Goal: Task Accomplishment & Management: Manage account settings

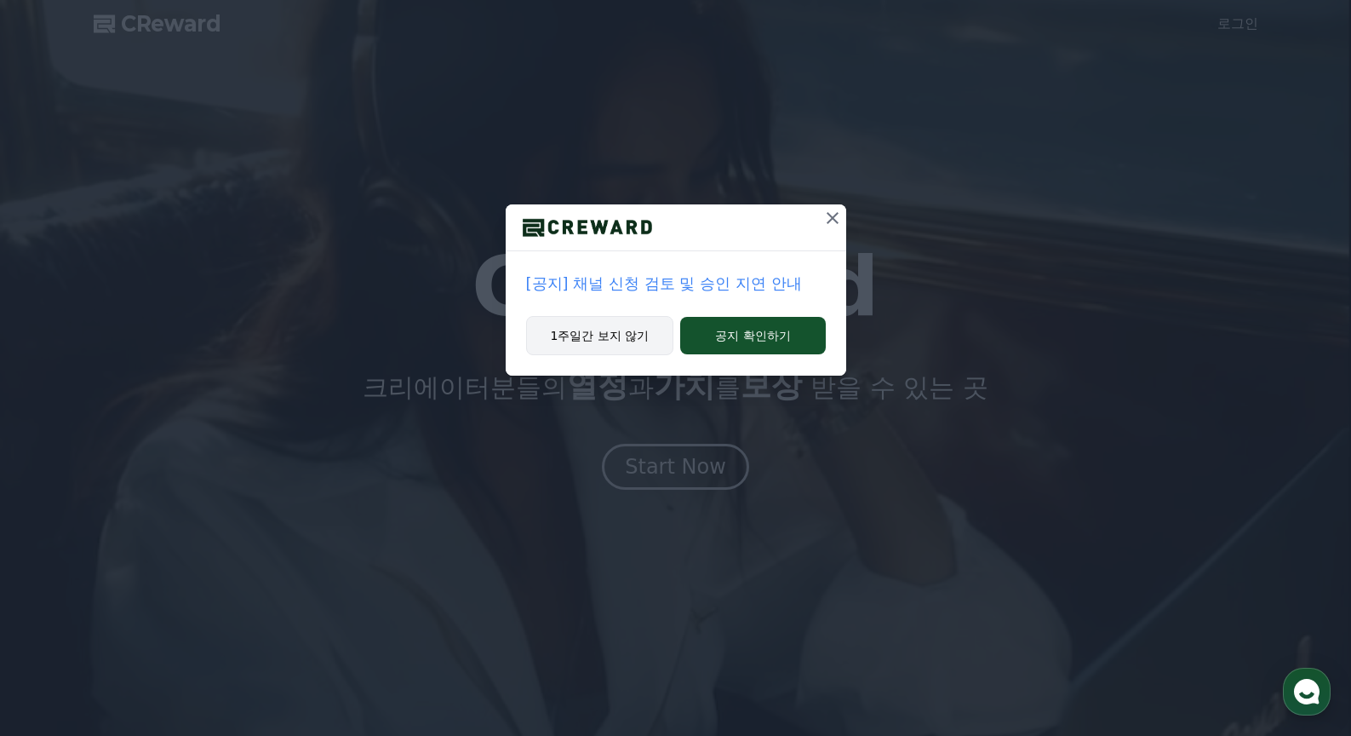
click at [661, 346] on button "1주일간 보지 않기" at bounding box center [600, 335] width 148 height 39
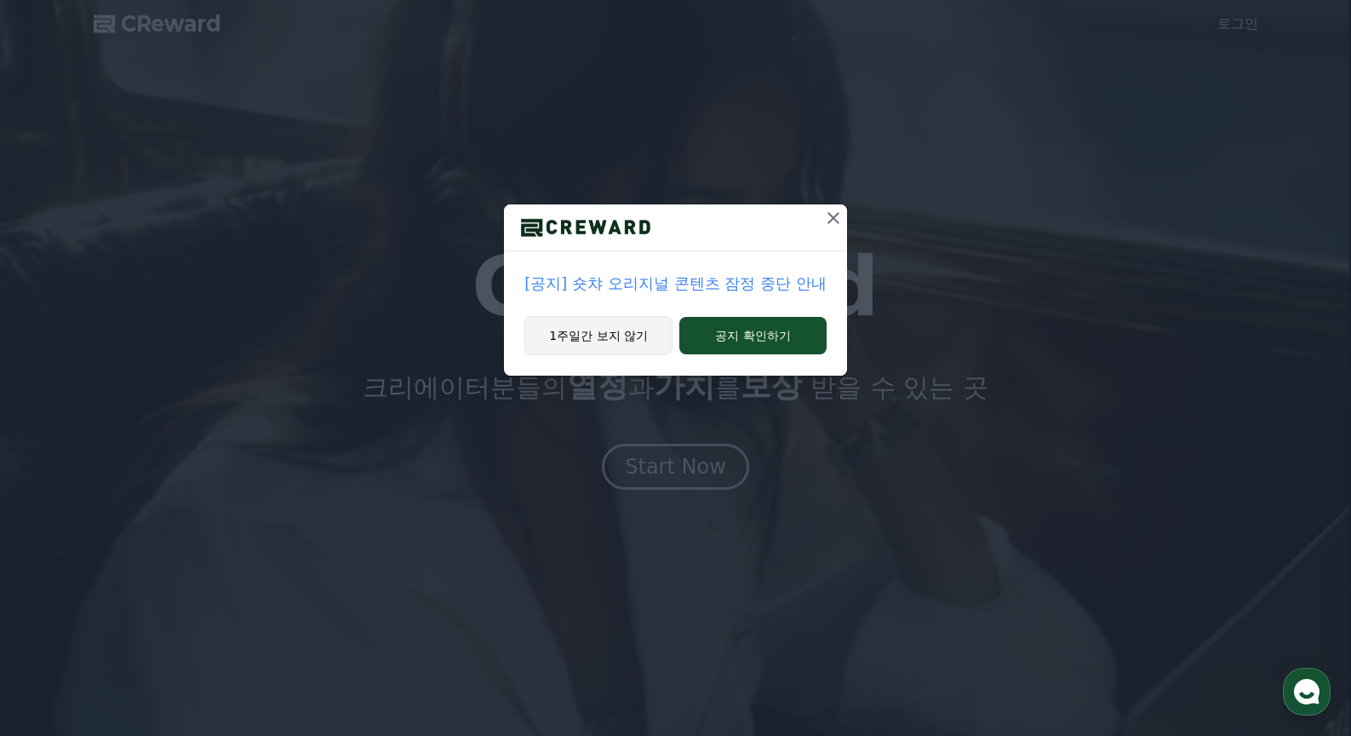
click at [611, 351] on button "1주일간 보지 않기" at bounding box center [598, 335] width 148 height 39
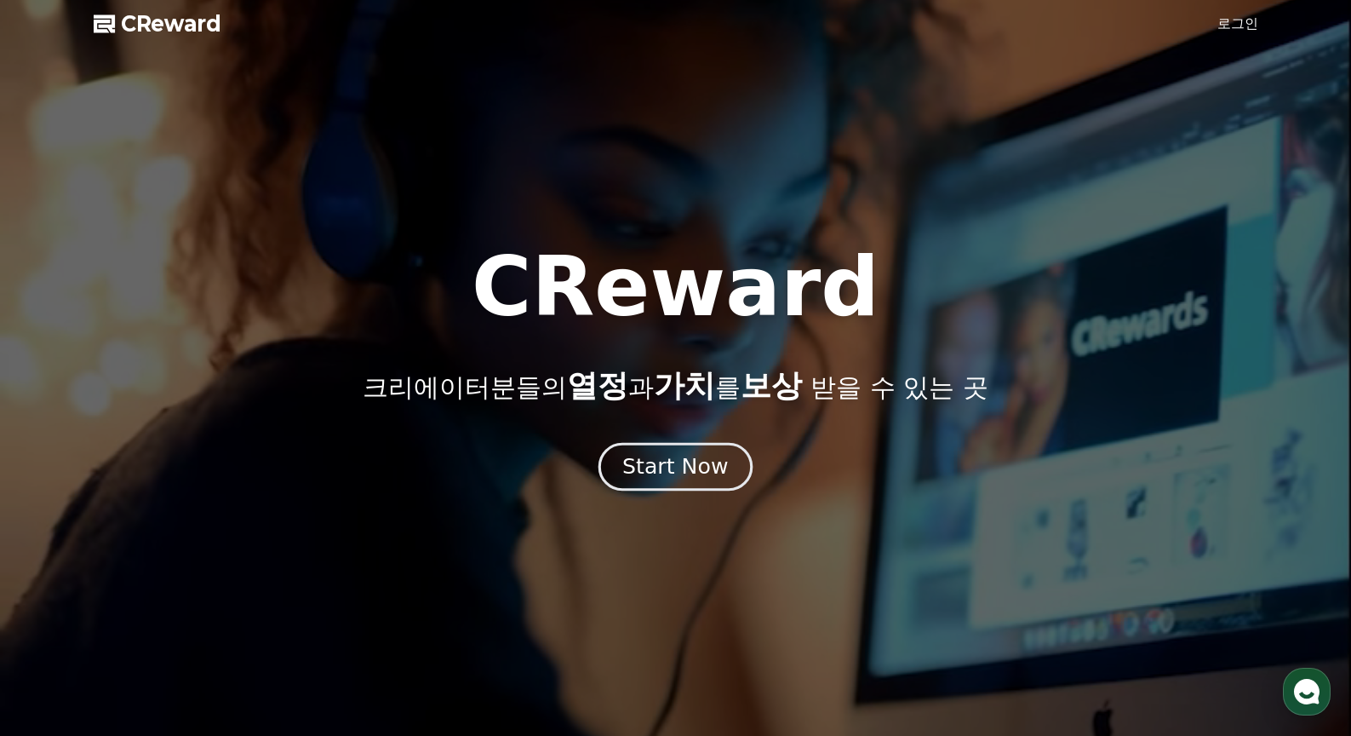
click at [674, 468] on div "Start Now" at bounding box center [675, 466] width 106 height 29
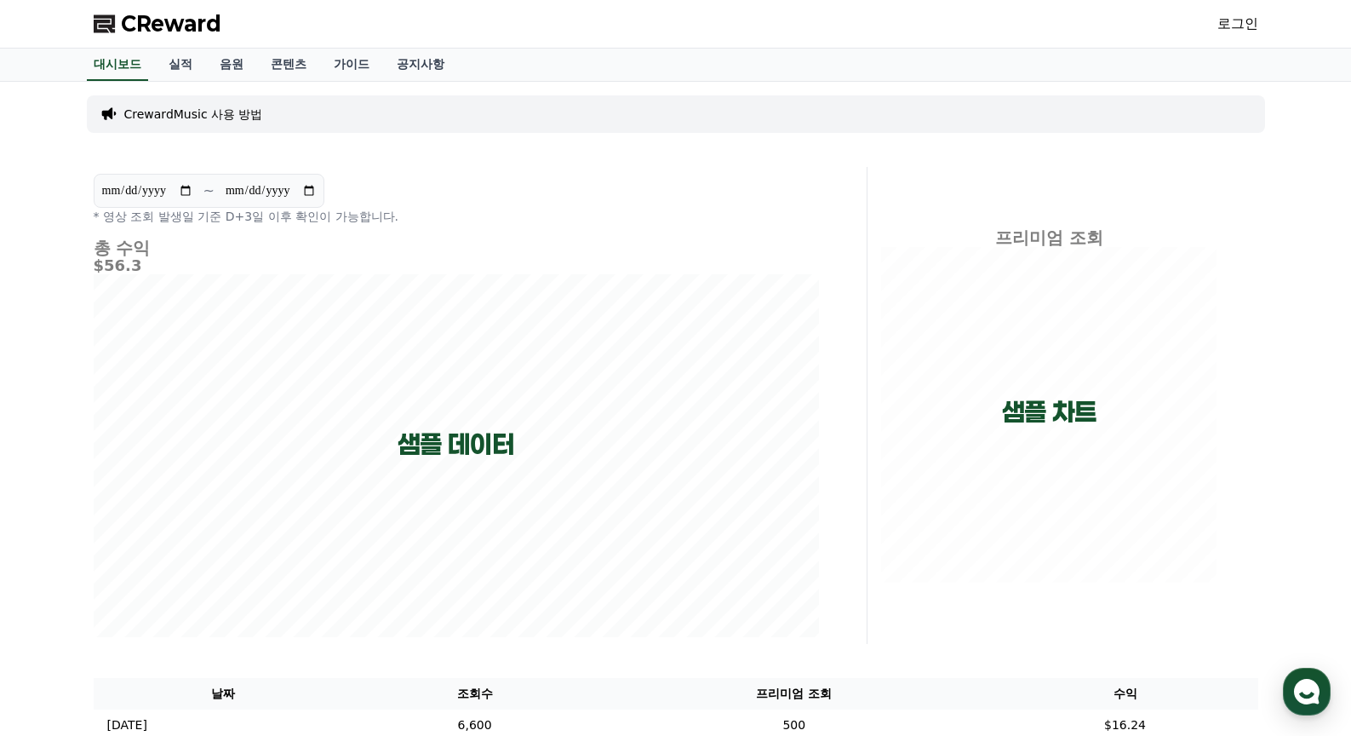
click at [1245, 34] on div "로그인" at bounding box center [1237, 23] width 41 height 27
click at [1249, 27] on link "로그인" at bounding box center [1237, 24] width 41 height 20
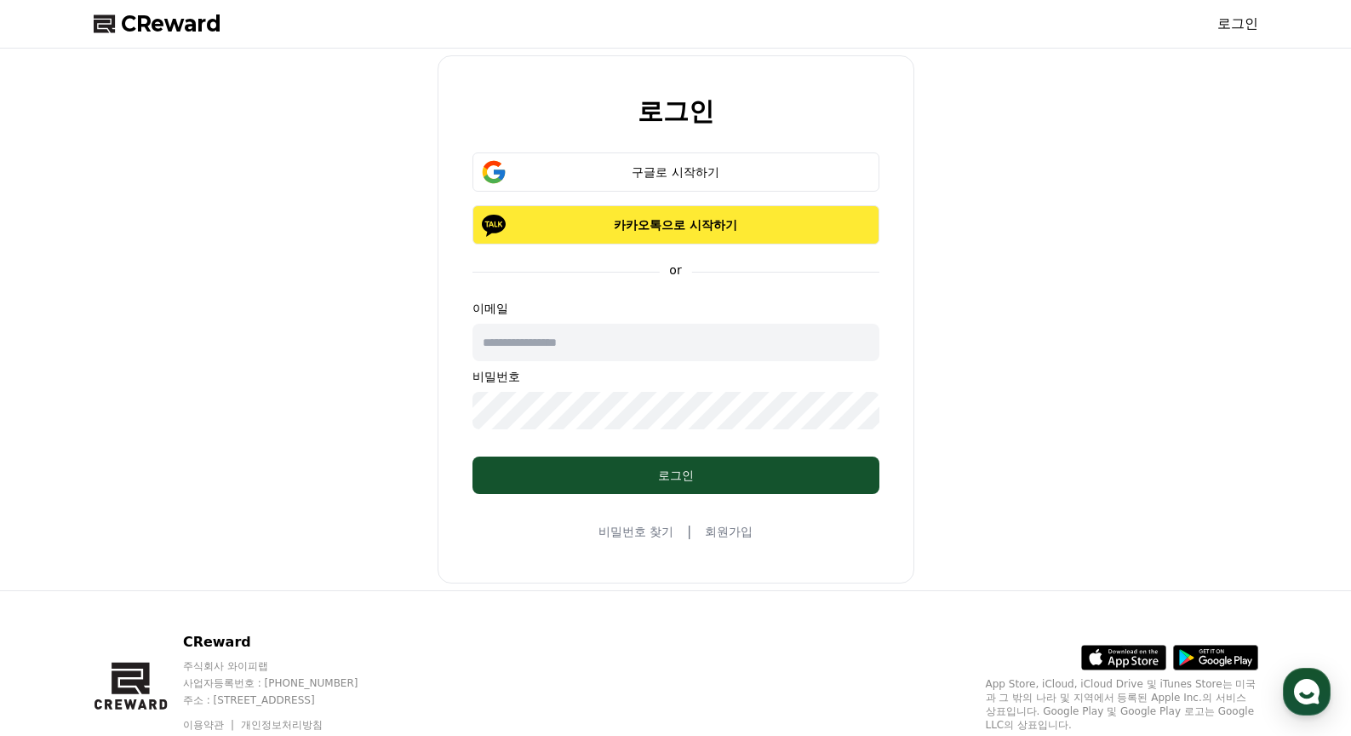
click at [727, 226] on p "카카오톡으로 시작하기" at bounding box center [676, 224] width 358 height 17
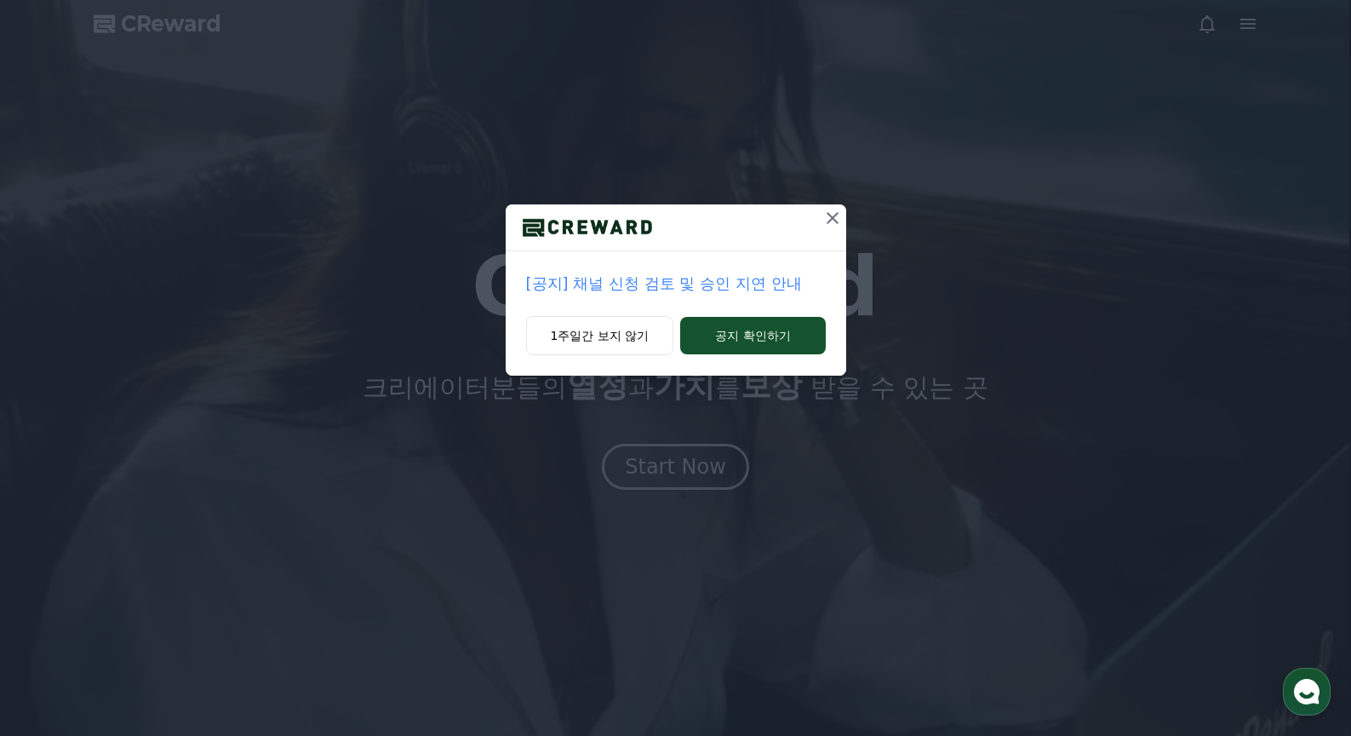
click at [833, 216] on icon at bounding box center [832, 218] width 20 height 20
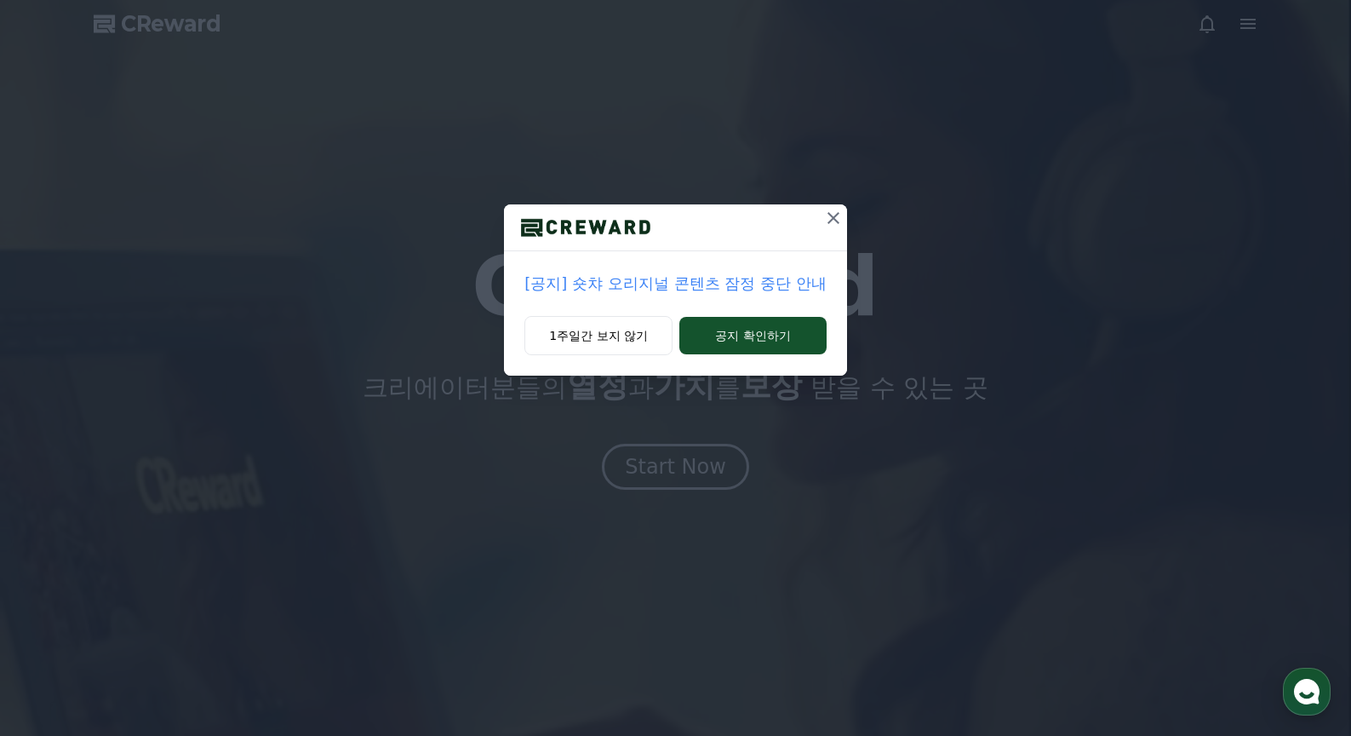
click at [833, 215] on icon at bounding box center [833, 218] width 20 height 20
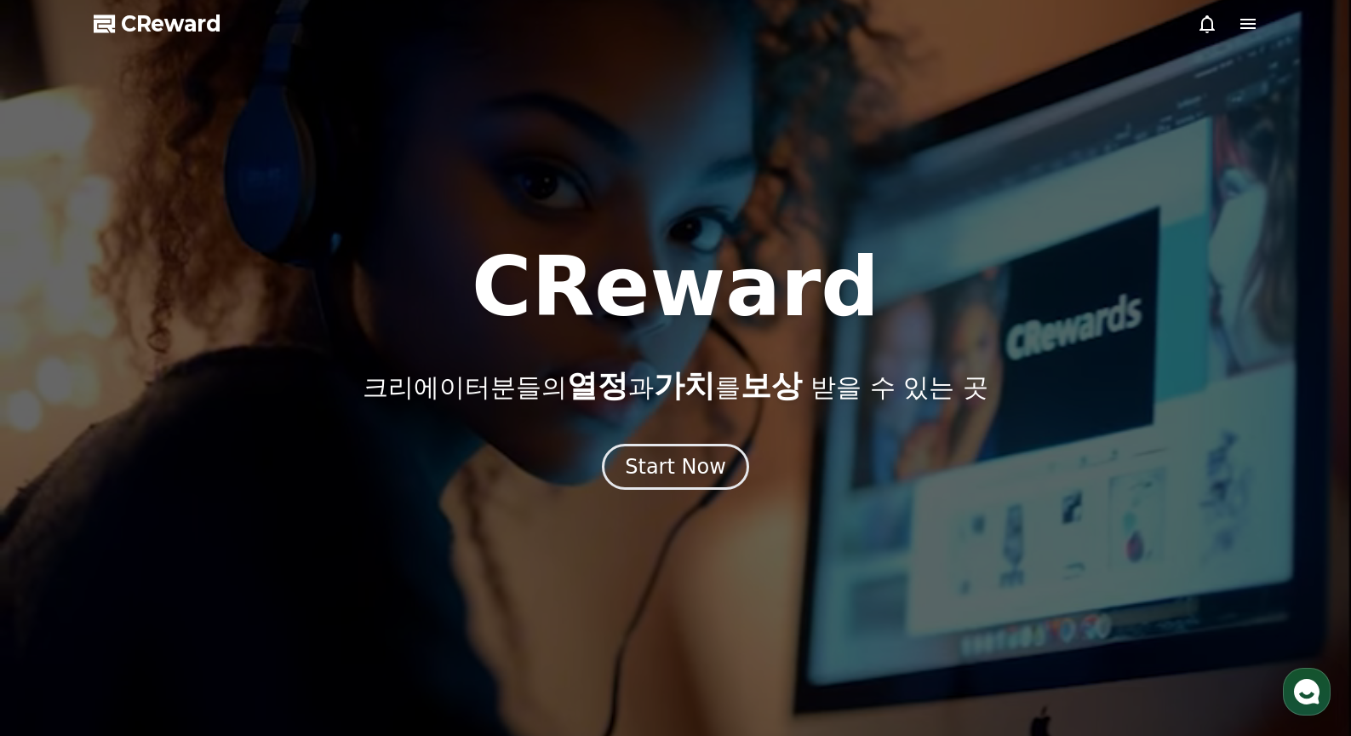
click at [1230, 24] on div at bounding box center [1227, 24] width 61 height 20
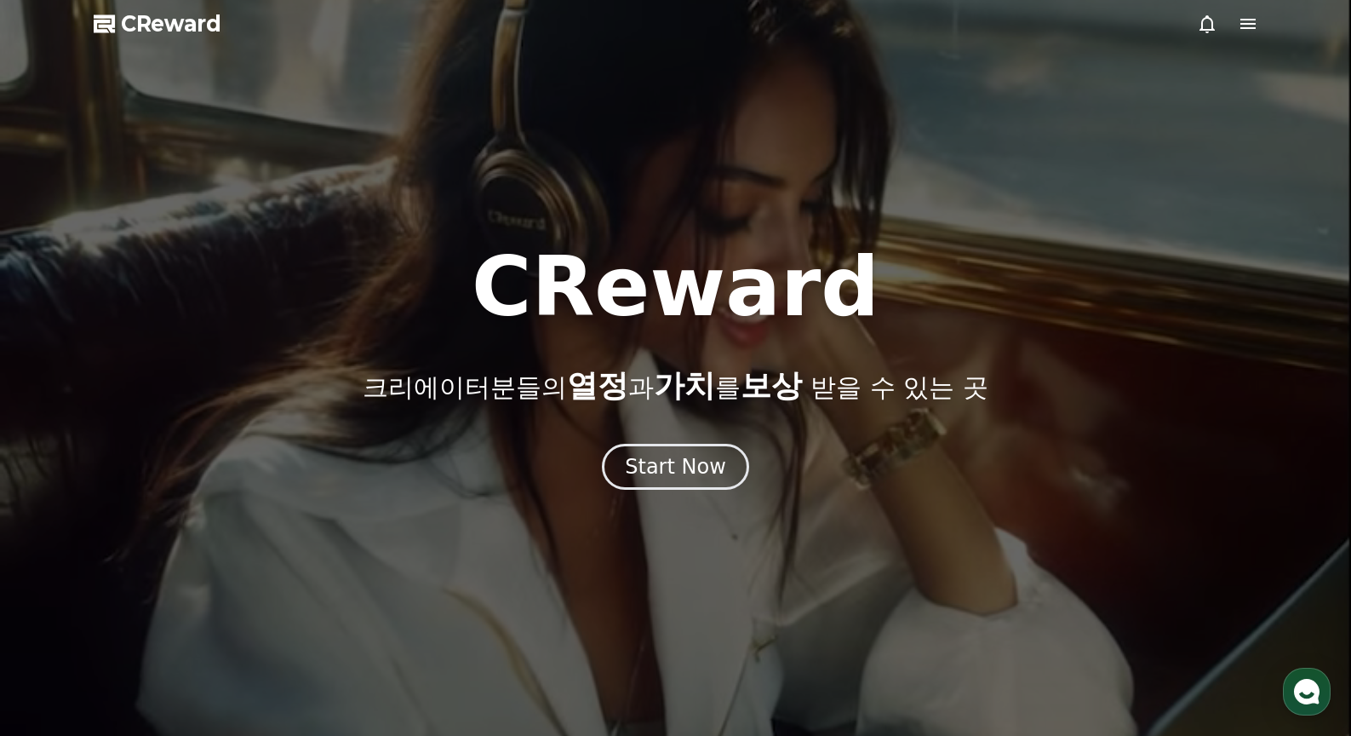
click at [1247, 28] on icon at bounding box center [1247, 24] width 15 height 10
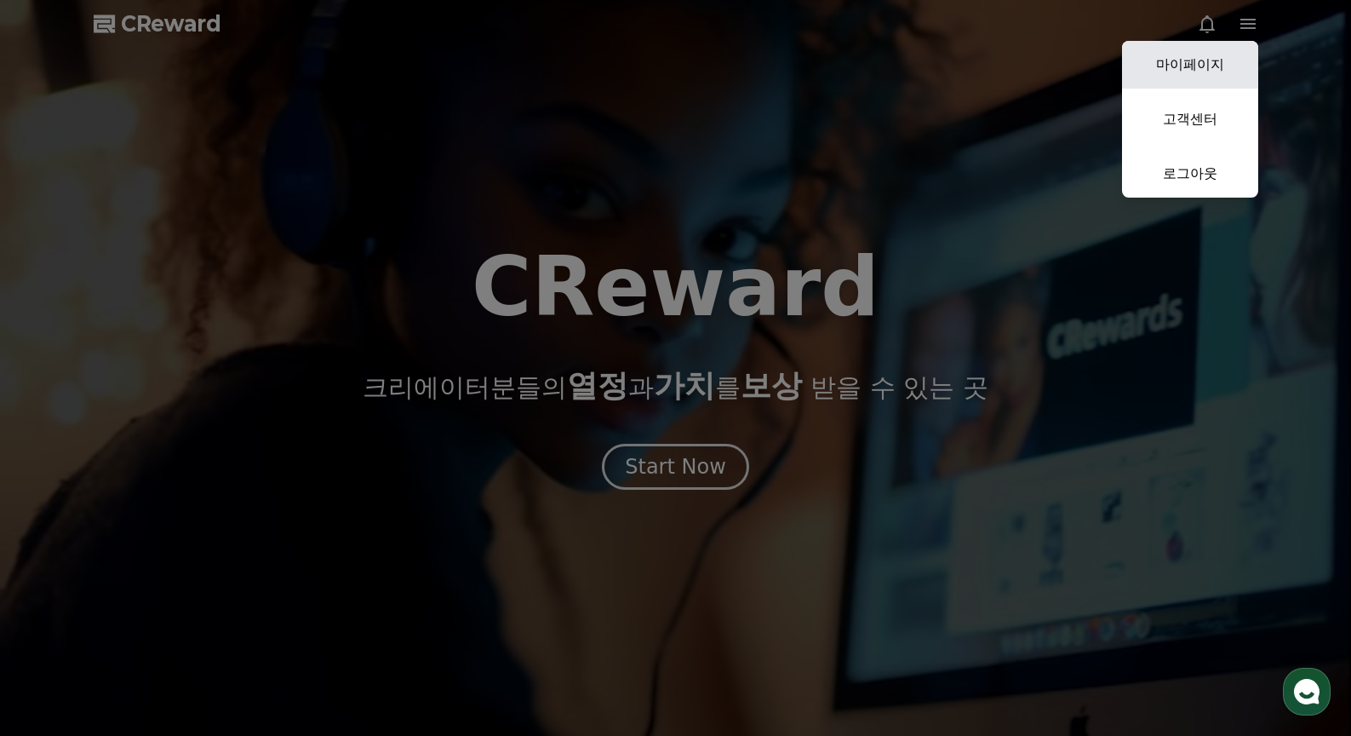
click at [1199, 54] on link "마이페이지" at bounding box center [1190, 65] width 136 height 48
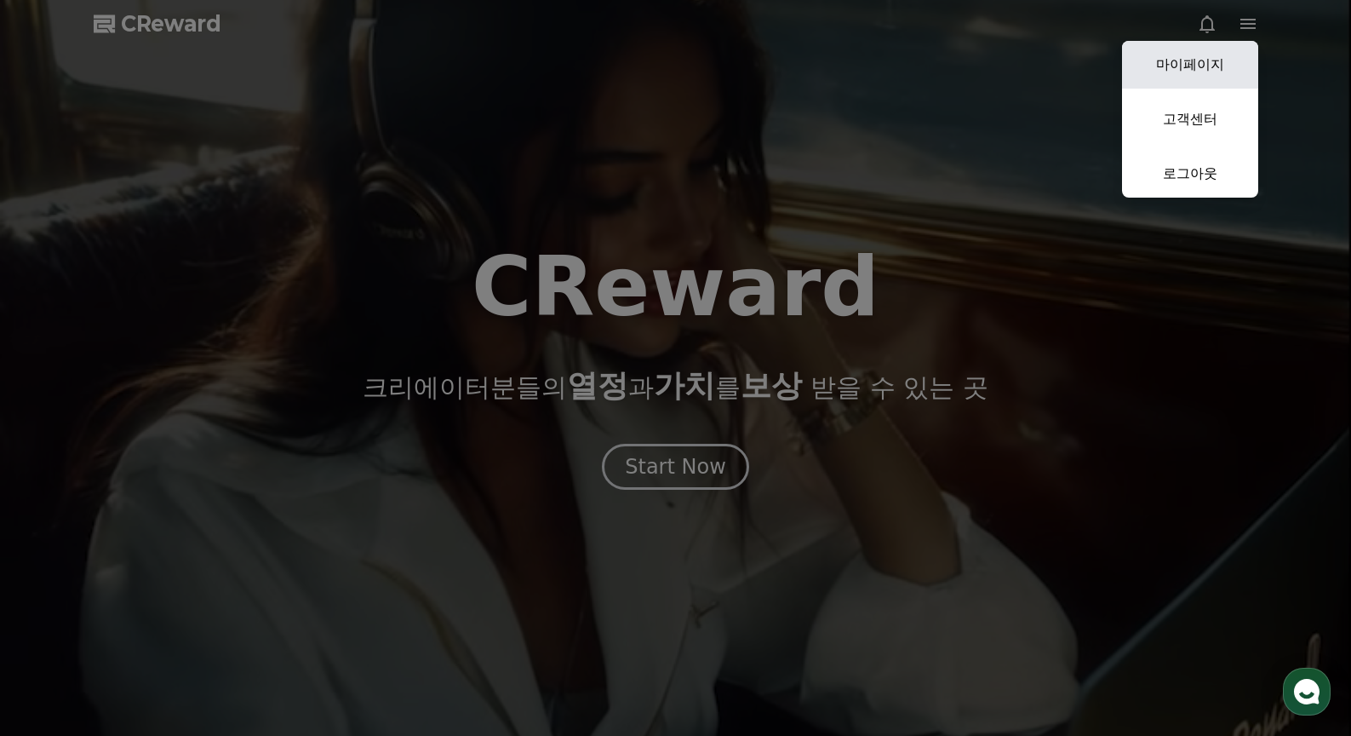
select select "**********"
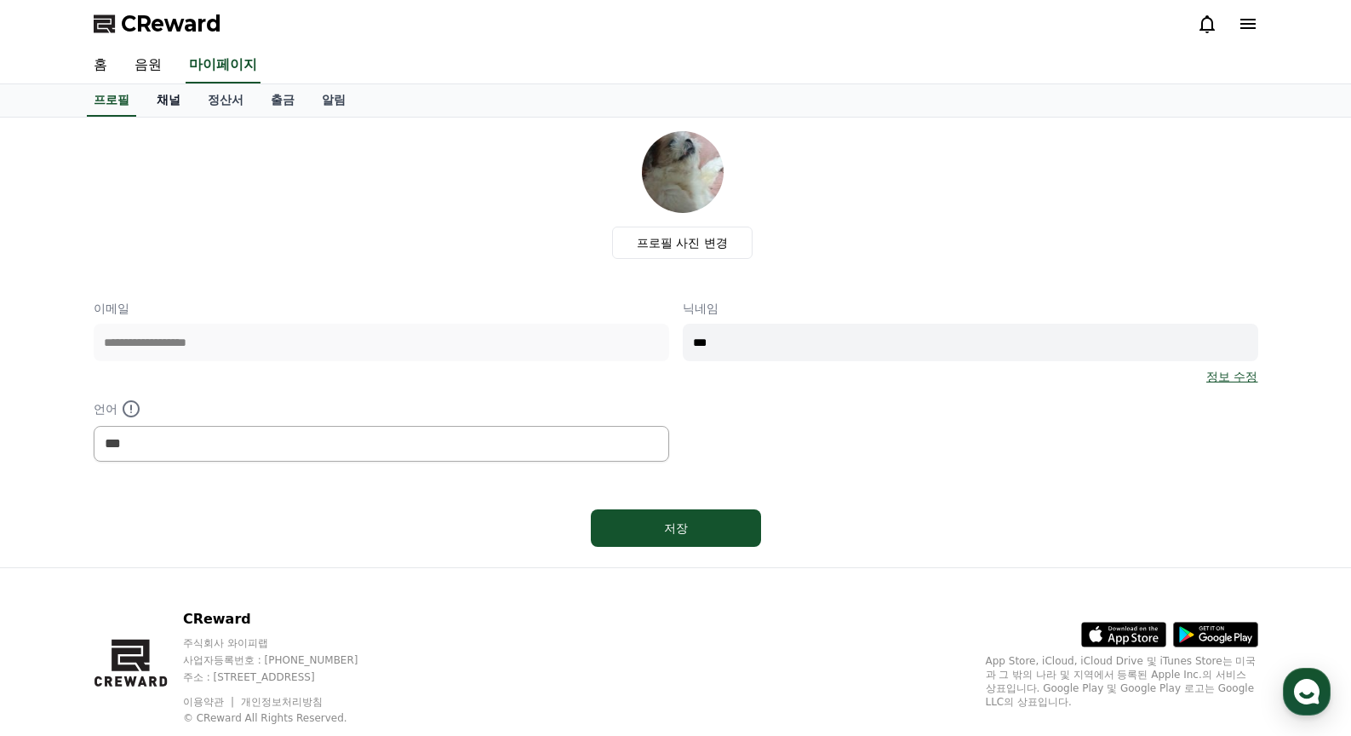
click at [168, 93] on link "채널" at bounding box center [168, 100] width 51 height 32
